Goal: Find specific page/section: Find specific page/section

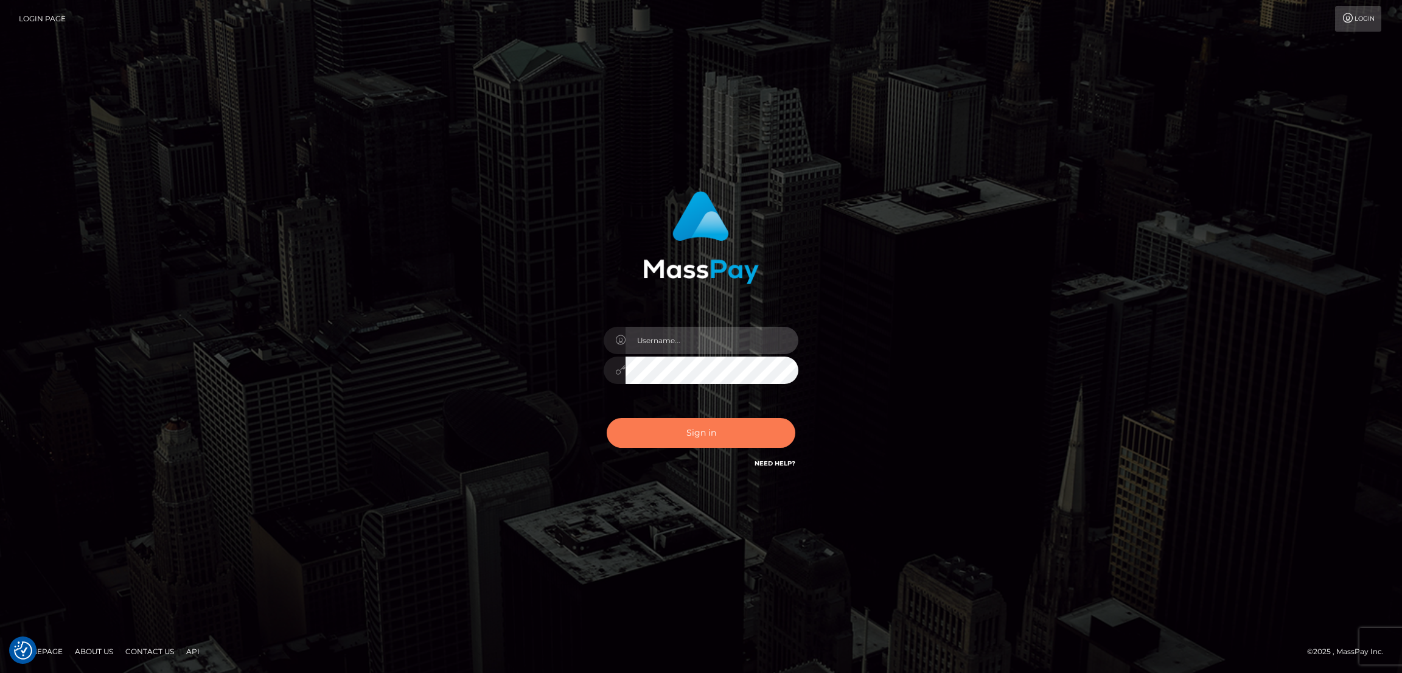
type input "by.es2"
click at [720, 441] on button "Sign in" at bounding box center [701, 433] width 189 height 30
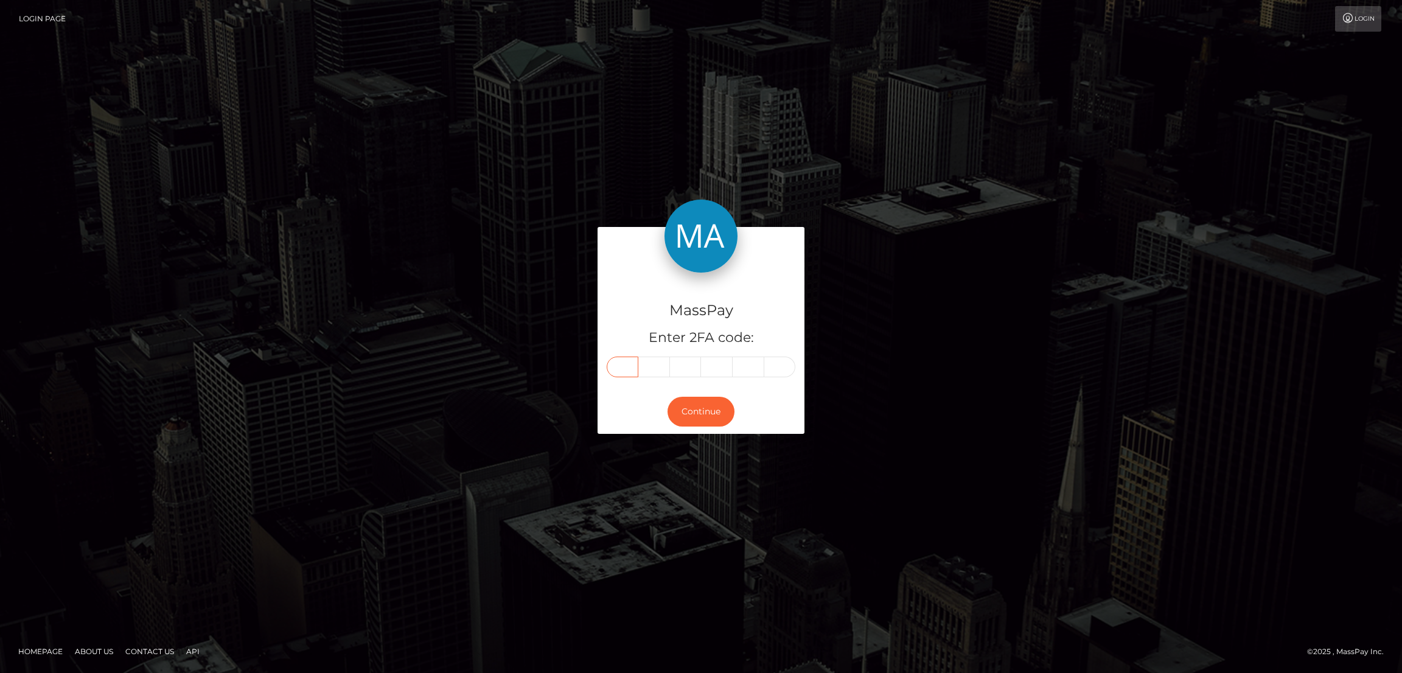
click at [628, 366] on input "text" at bounding box center [623, 367] width 32 height 21
paste input "5"
type input "5"
type input "3"
type input "6"
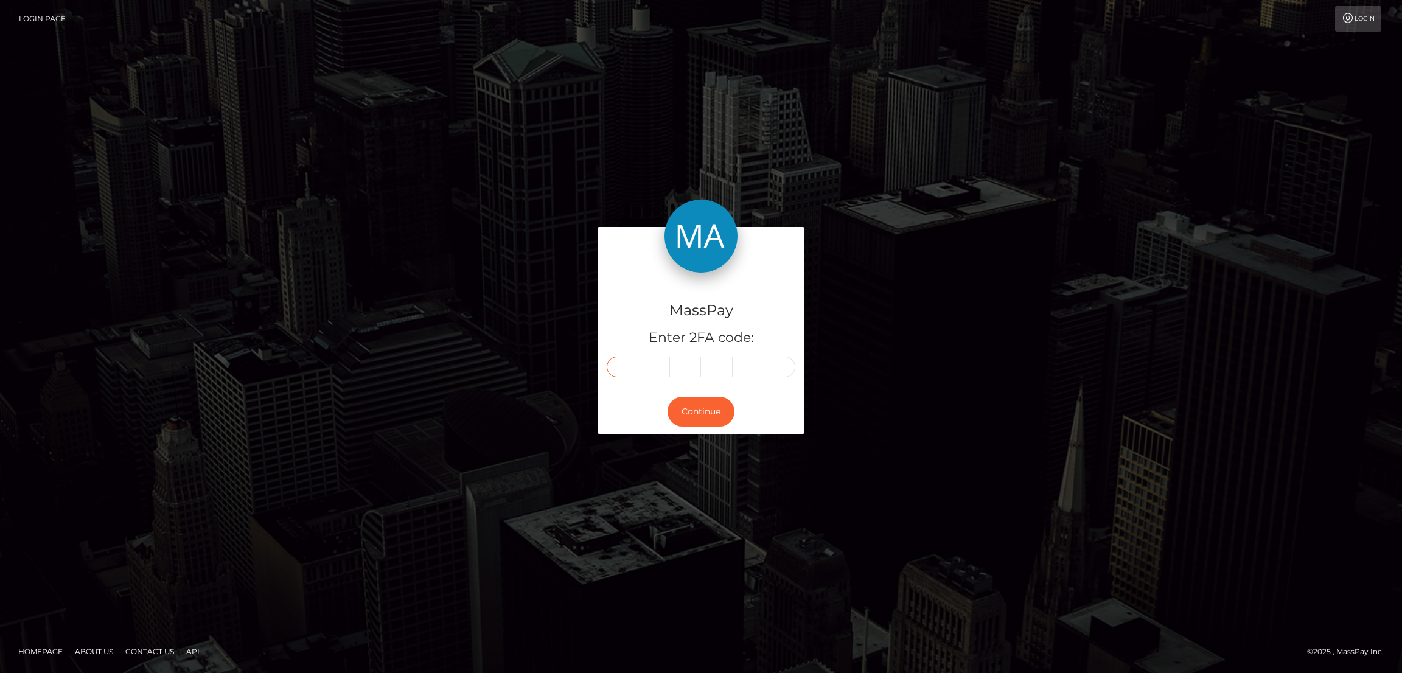
type input "7"
type input "2"
type input "7"
click at [706, 406] on button "Continue" at bounding box center [701, 412] width 67 height 30
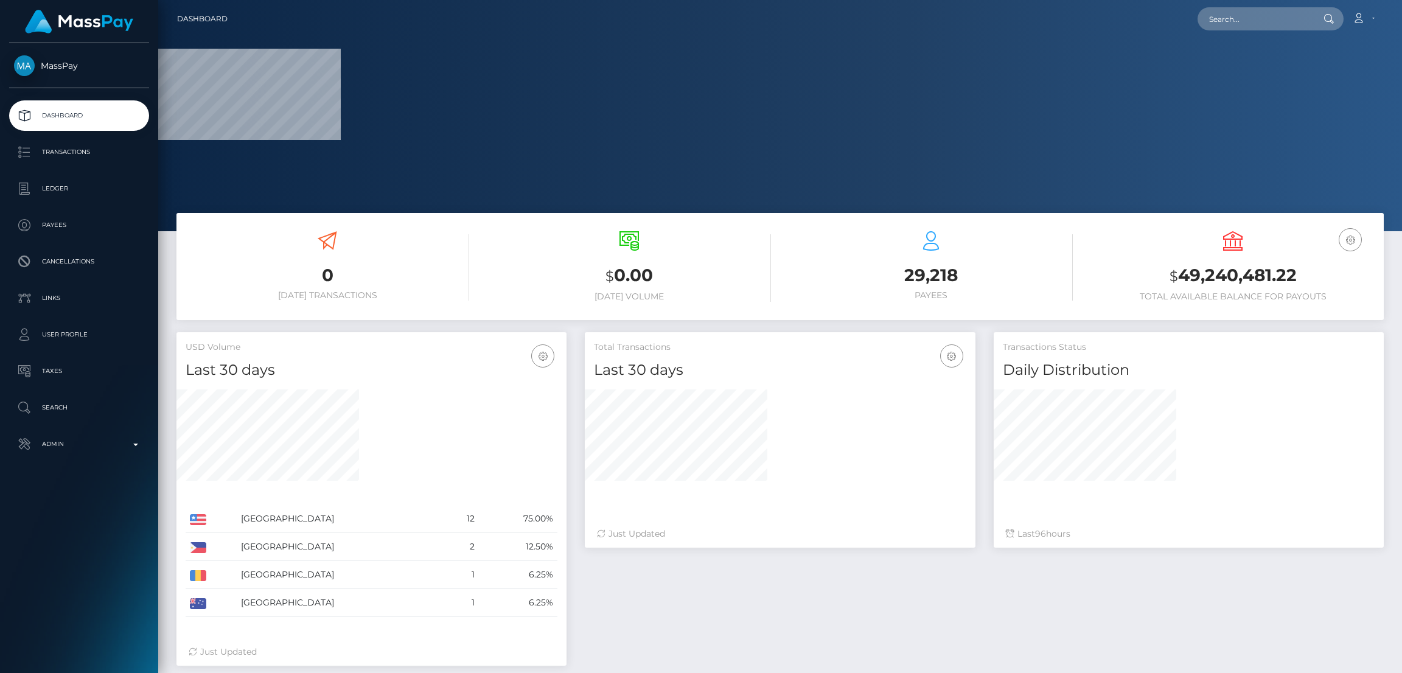
scroll to position [216, 390]
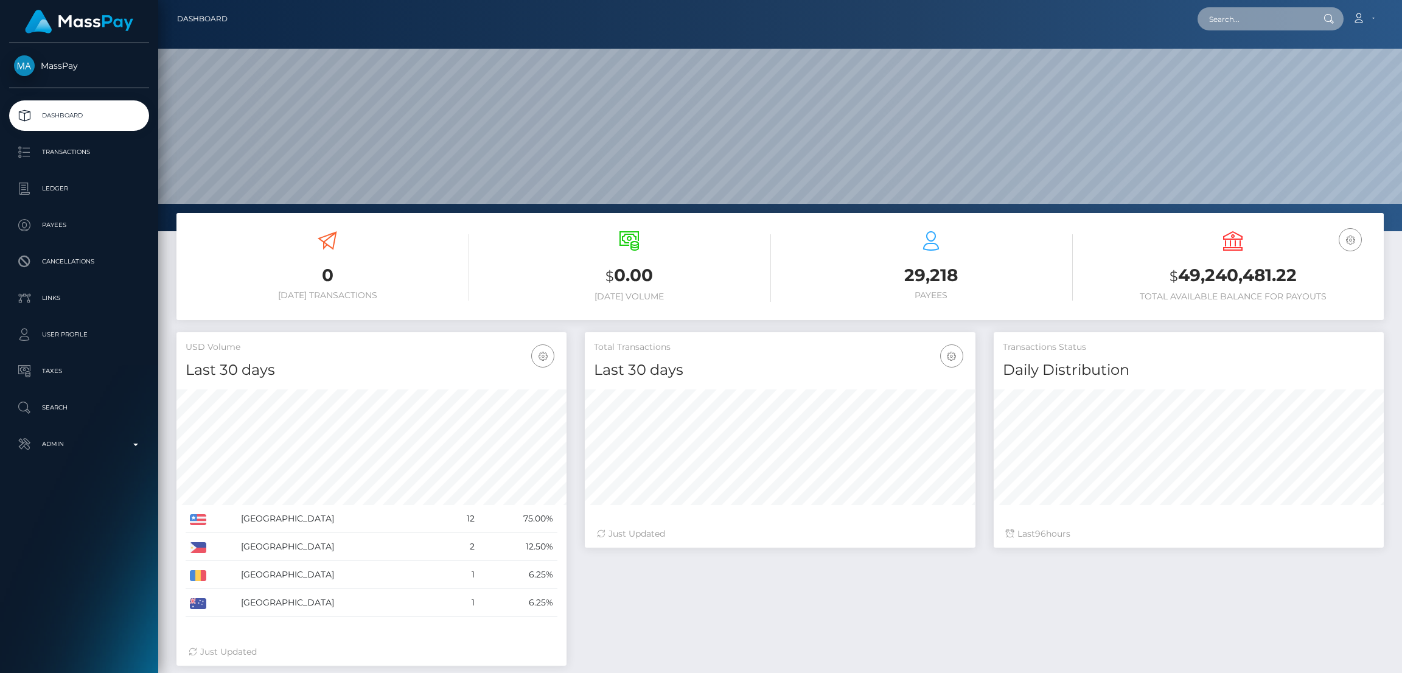
click at [1219, 18] on input "text" at bounding box center [1255, 18] width 114 height 23
paste input "aplayboysgirl@yahoo.com"
click at [1226, 18] on input "aplayboysgirl@yahoo.com" at bounding box center [1255, 18] width 114 height 23
paste input "kenli_s25@hotmail"
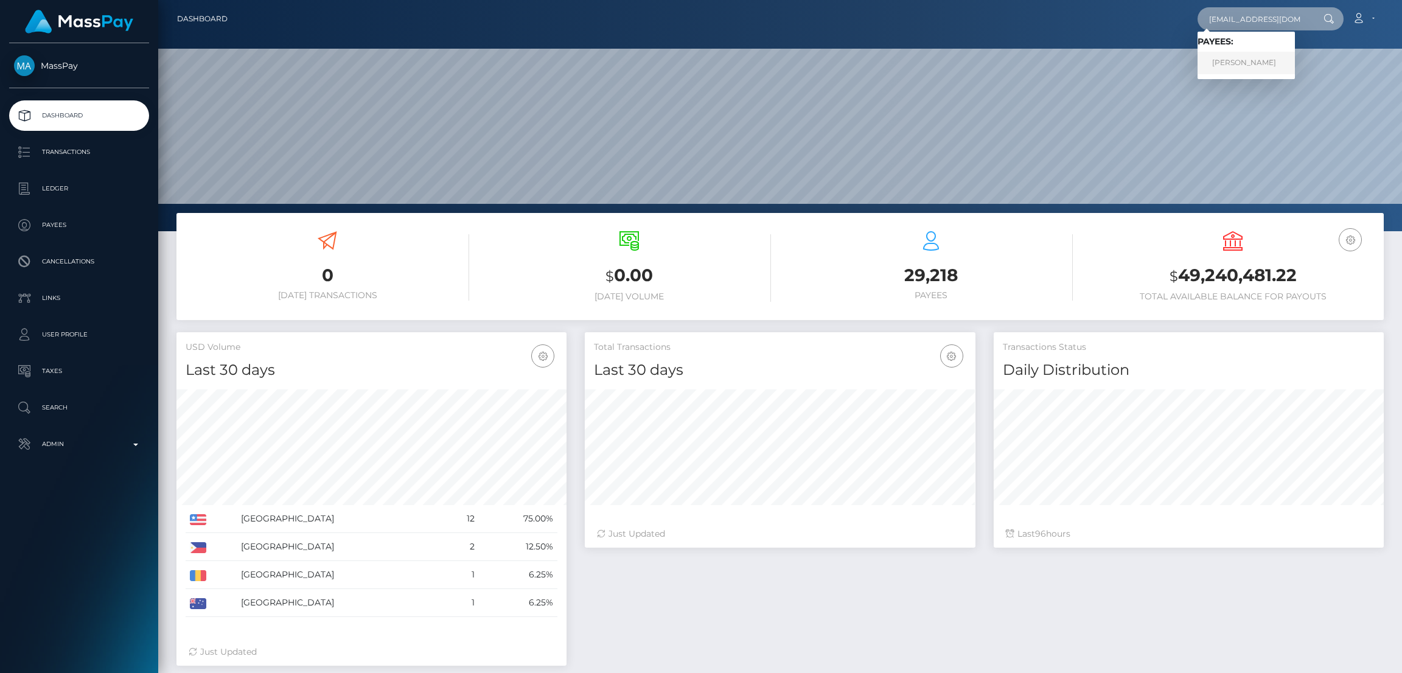
type input "[EMAIL_ADDRESS][DOMAIN_NAME]"
click at [1233, 60] on link "Kenli Helena Smith" at bounding box center [1246, 63] width 97 height 23
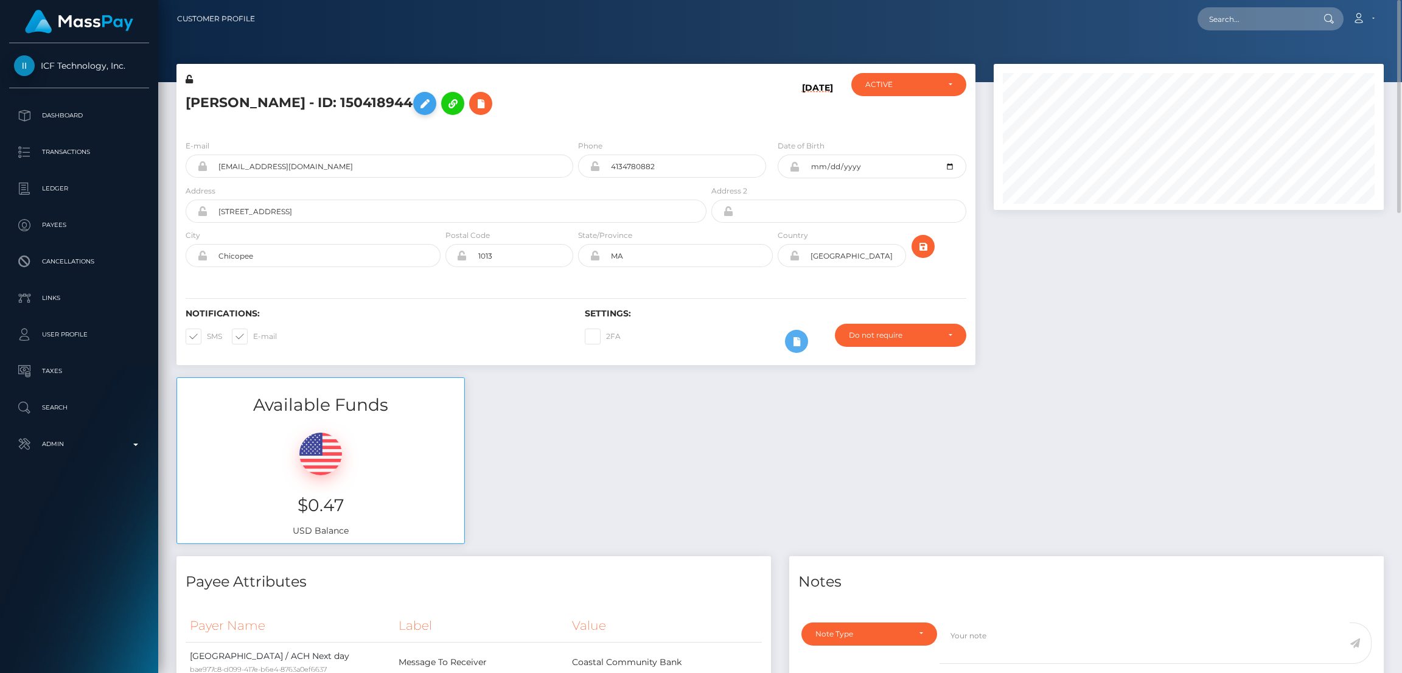
click at [433, 104] on button at bounding box center [424, 103] width 23 height 23
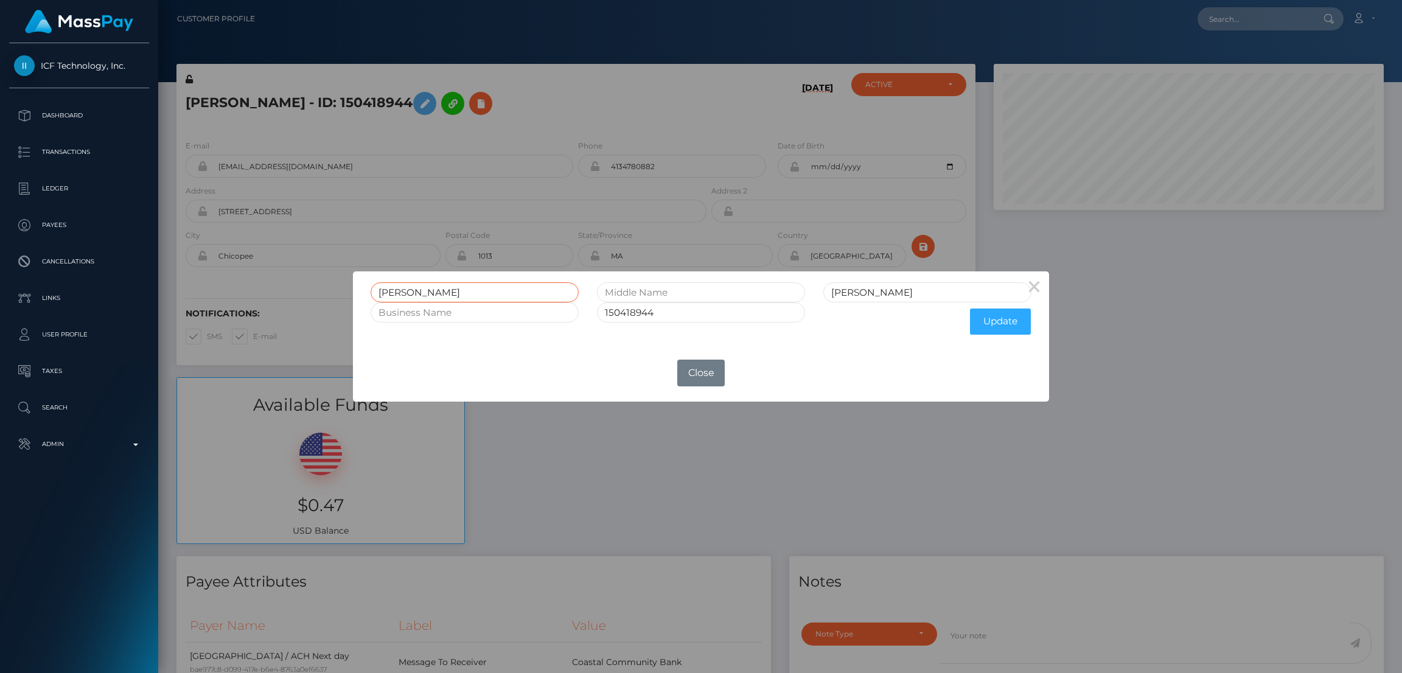
click at [388, 293] on input "Kenli Helena" at bounding box center [475, 292] width 208 height 20
click at [388, 292] on input "Kenli Helena" at bounding box center [475, 292] width 208 height 20
drag, startPoint x: 388, startPoint y: 292, endPoint x: 516, endPoint y: 130, distance: 206.4
click at [528, 132] on div "× Kenli Helena Smith 150418944 Update OK No Close" at bounding box center [701, 336] width 1402 height 673
click at [419, 285] on input "Kenli Helena" at bounding box center [475, 292] width 208 height 20
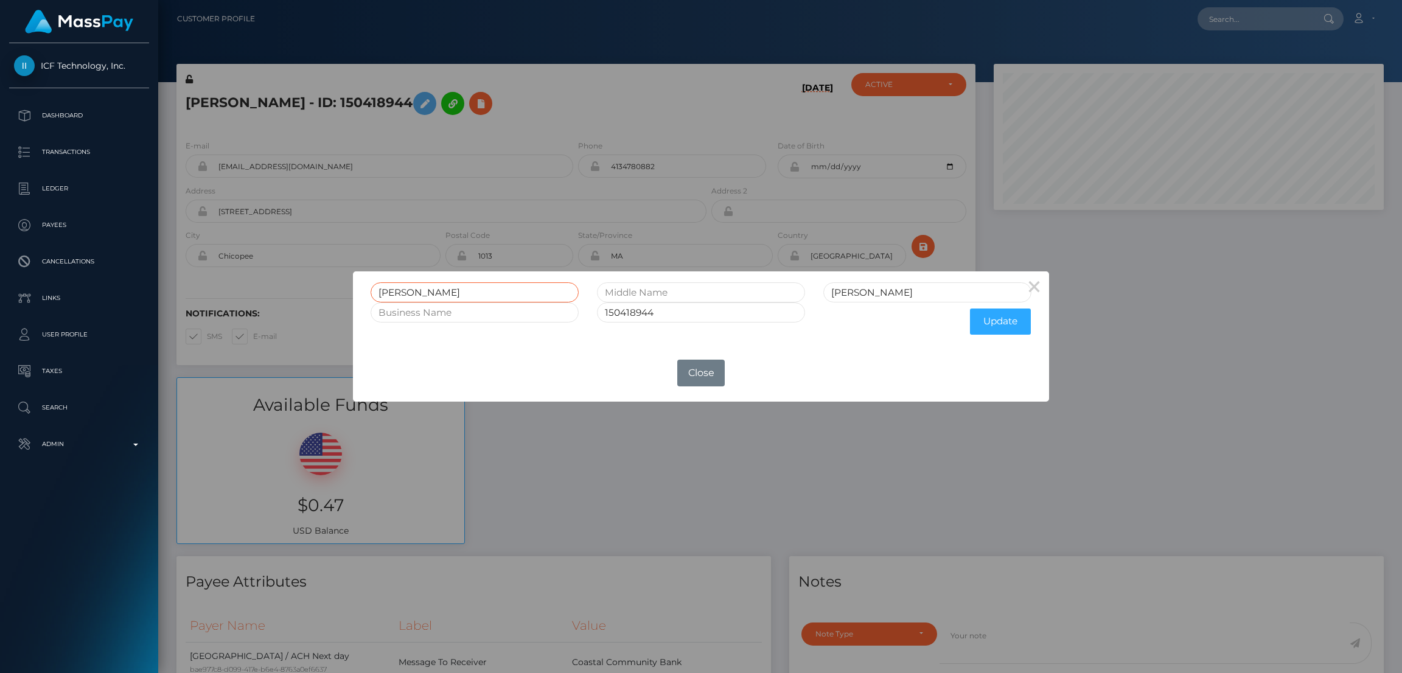
click at [419, 285] on input "Kenli Helena" at bounding box center [475, 292] width 208 height 20
drag, startPoint x: 700, startPoint y: 378, endPoint x: 667, endPoint y: 343, distance: 47.8
click at [701, 377] on button "Close" at bounding box center [700, 373] width 47 height 27
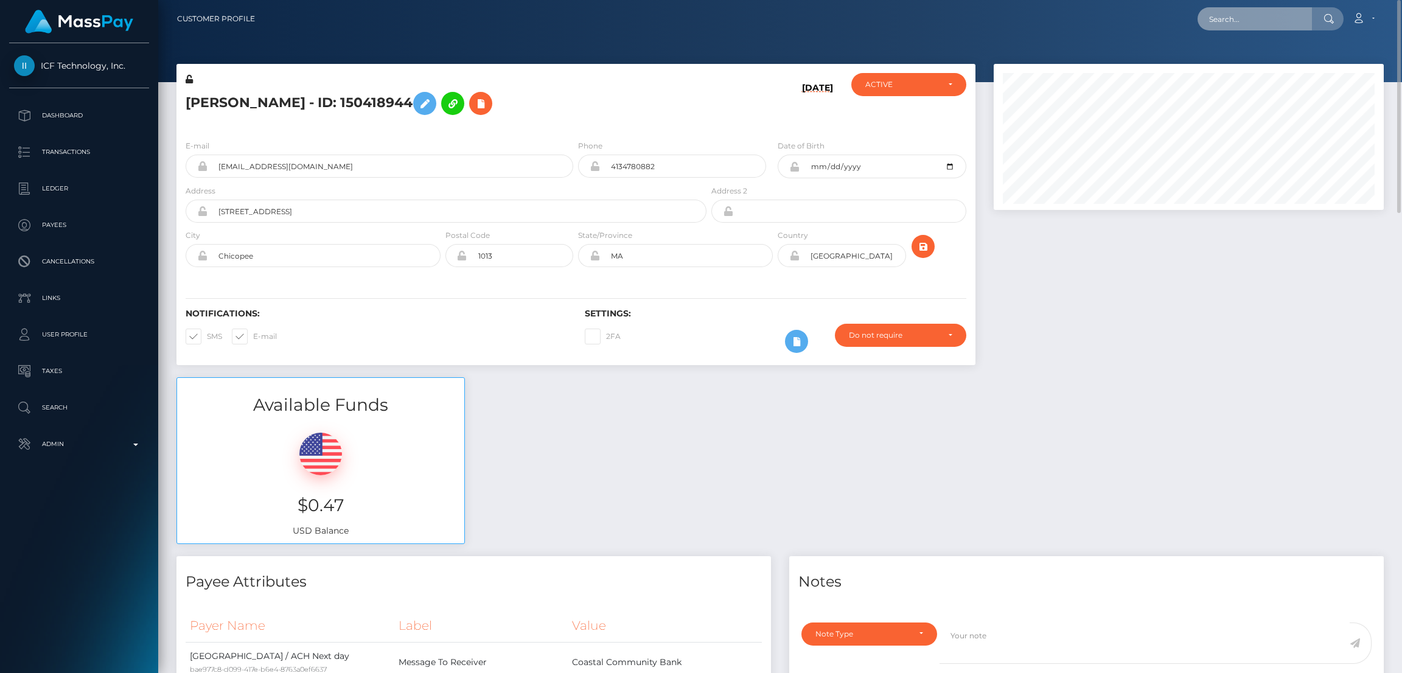
click at [1237, 19] on input "text" at bounding box center [1255, 18] width 114 height 23
paste input "karolinmagi26@gmail.com"
type input "karolinmagi26@gmail.com"
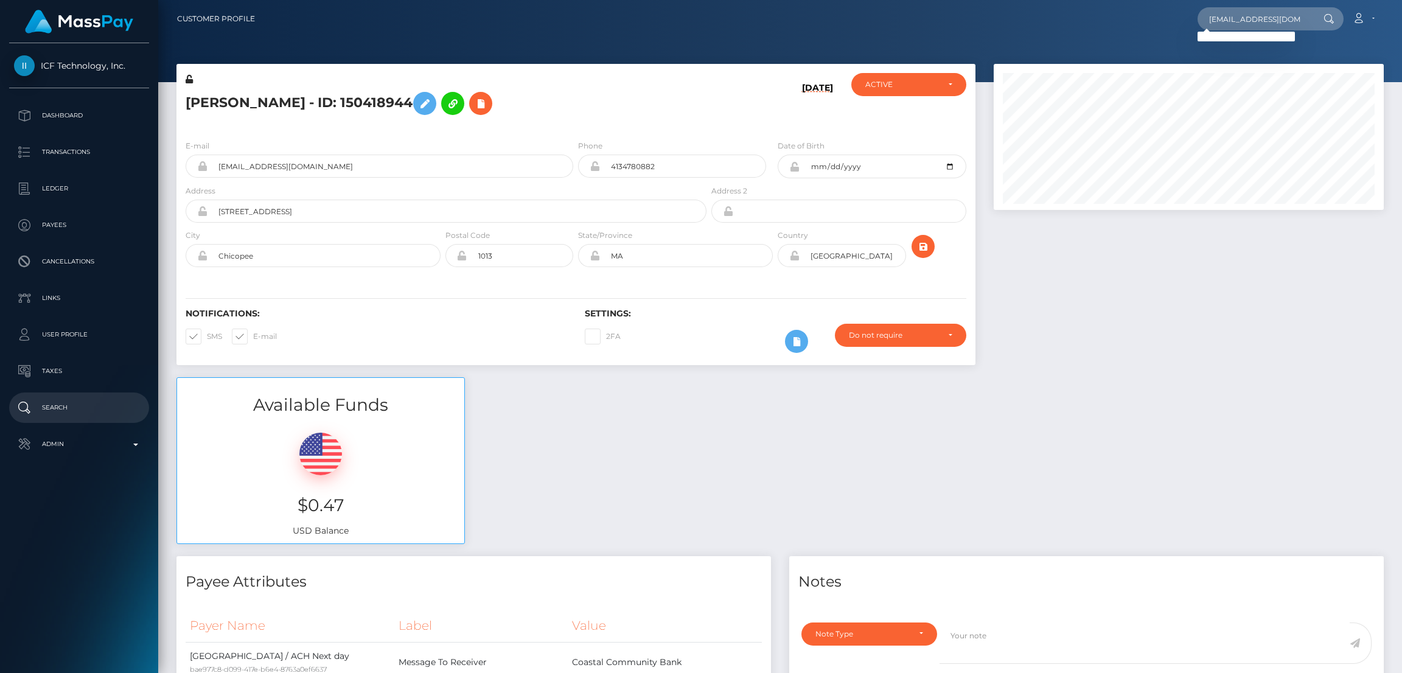
click at [64, 399] on p "Search" at bounding box center [79, 408] width 130 height 18
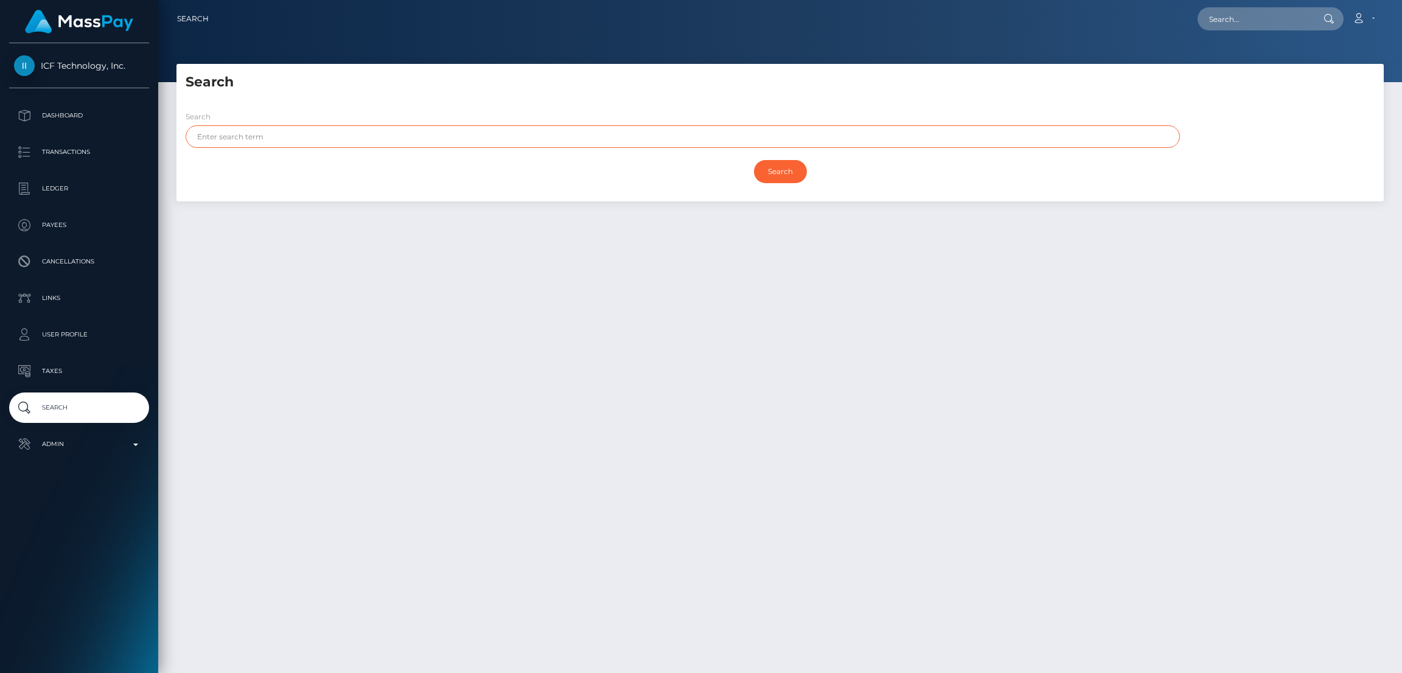
click at [238, 137] on input "text" at bounding box center [683, 136] width 995 height 23
paste input "[PERSON_NAME]"
click at [238, 137] on input "[PERSON_NAME]" at bounding box center [683, 136] width 995 height 23
click at [238, 137] on input "Karolin Magi" at bounding box center [683, 136] width 995 height 23
type input "Karolin"
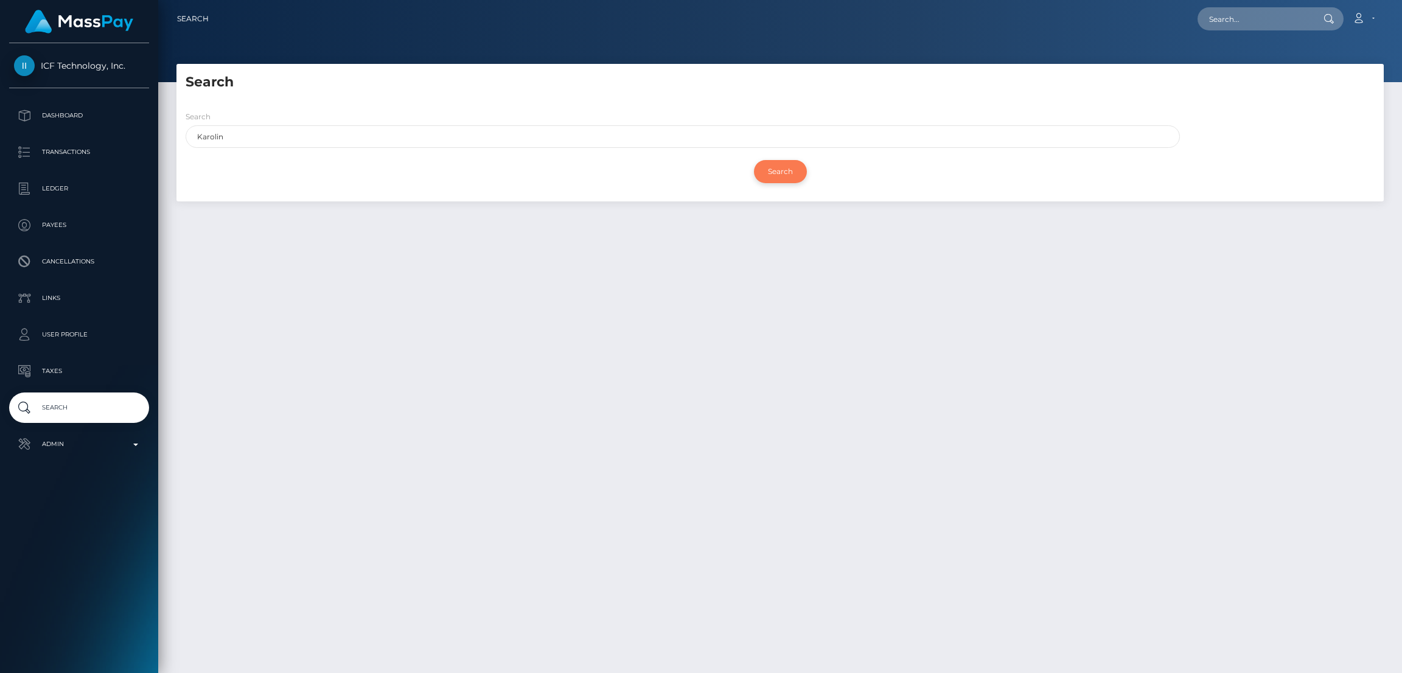
click at [761, 175] on input "Search" at bounding box center [780, 171] width 53 height 23
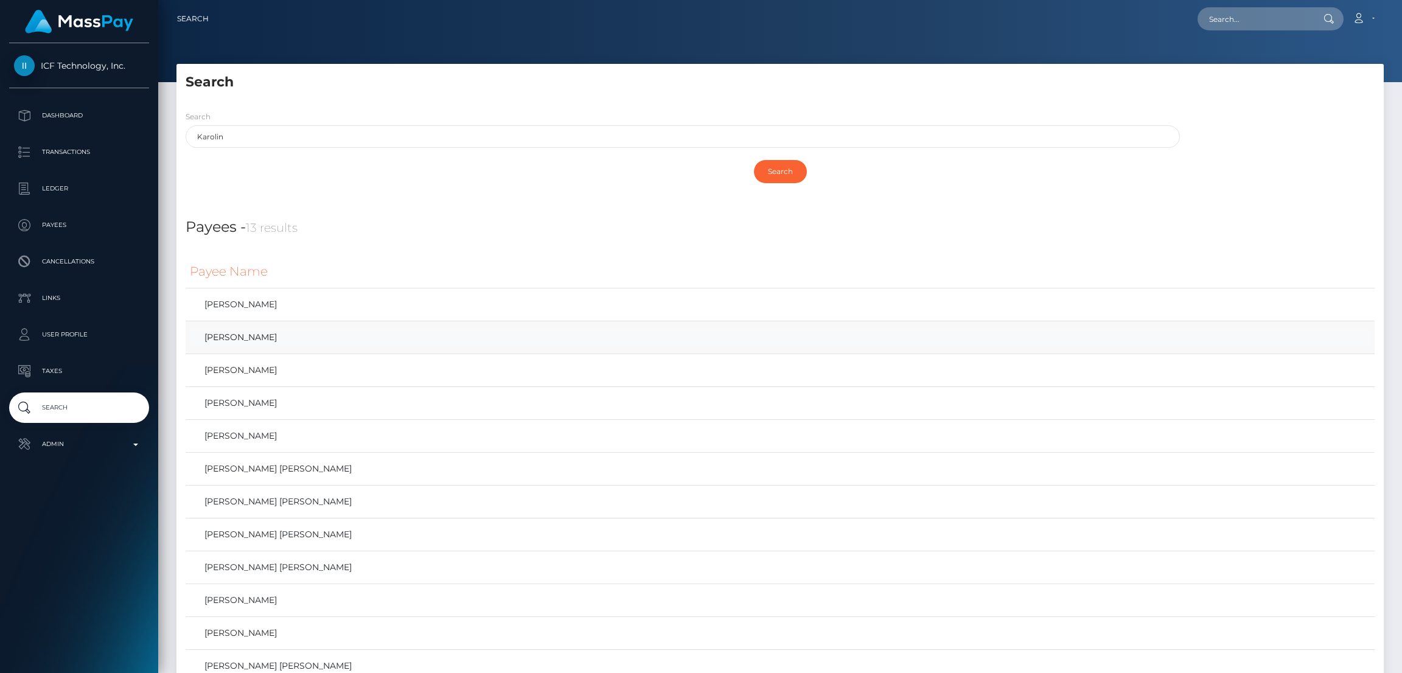
click at [273, 332] on link "Karolin Magi" at bounding box center [780, 338] width 1181 height 18
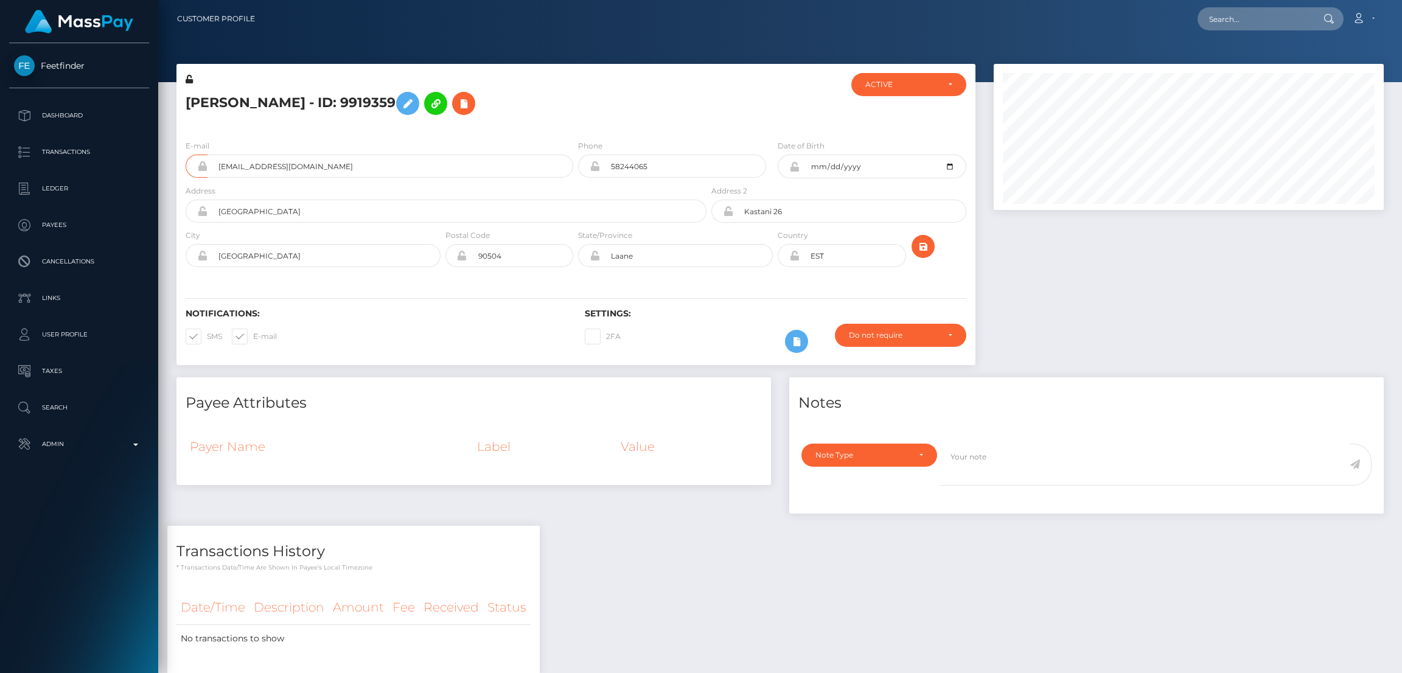
scroll to position [145, 390]
drag, startPoint x: 0, startPoint y: 0, endPoint x: 246, endPoint y: 164, distance: 295.8
click at [246, 164] on input "[EMAIL_ADDRESS][DOMAIN_NAME]" at bounding box center [391, 166] width 366 height 23
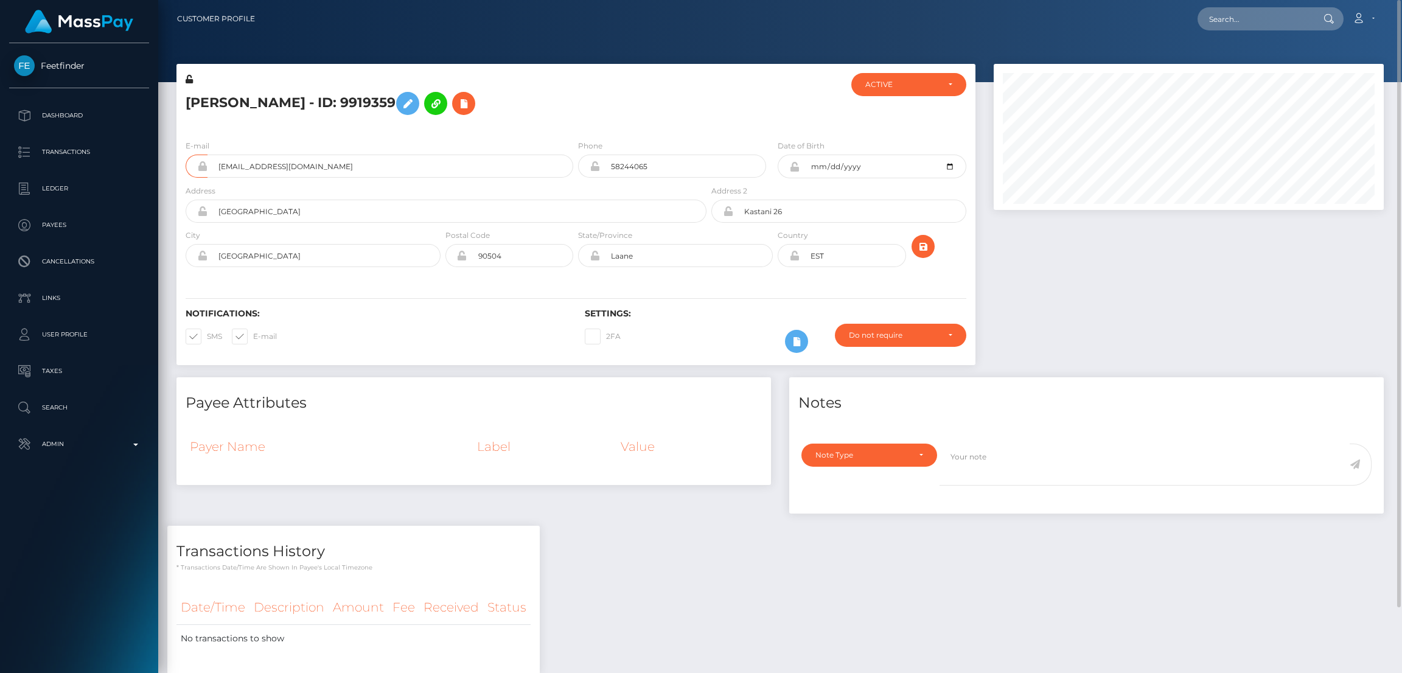
click at [246, 164] on input "[EMAIL_ADDRESS][DOMAIN_NAME]" at bounding box center [391, 166] width 366 height 23
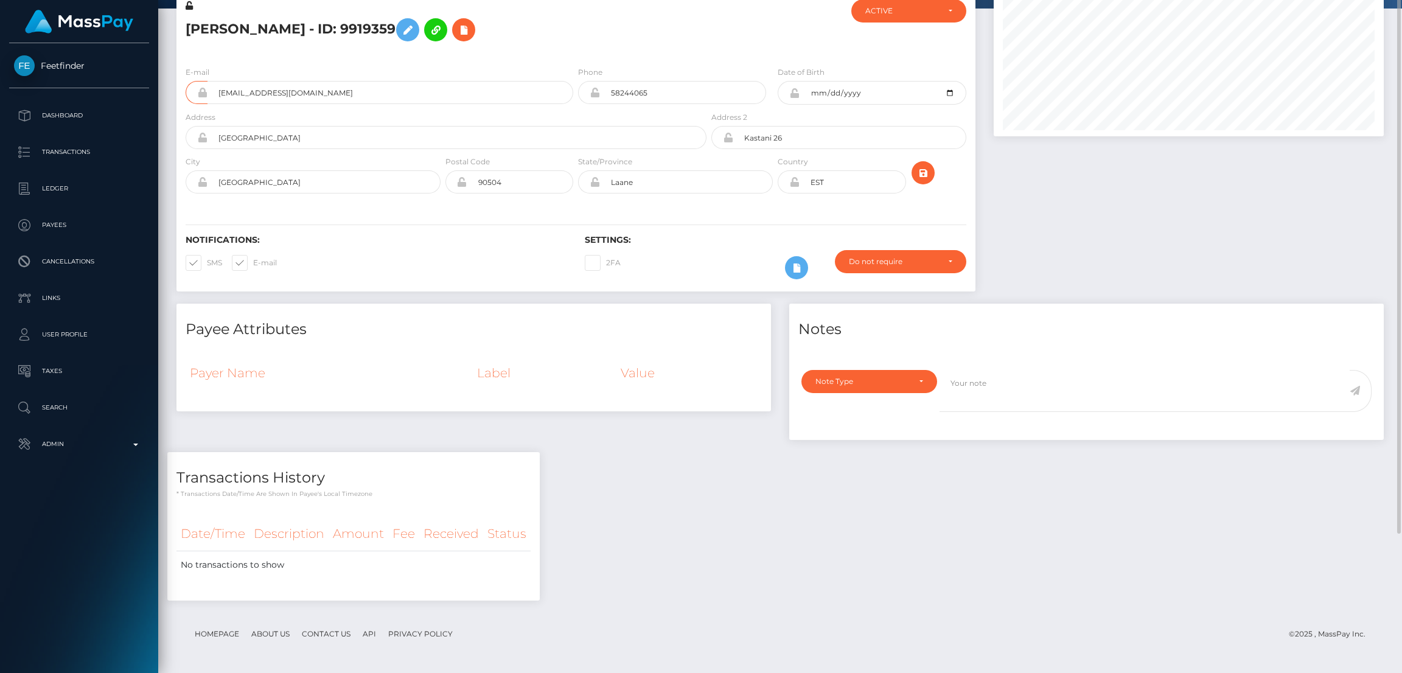
scroll to position [0, 0]
